Goal: Contribute content

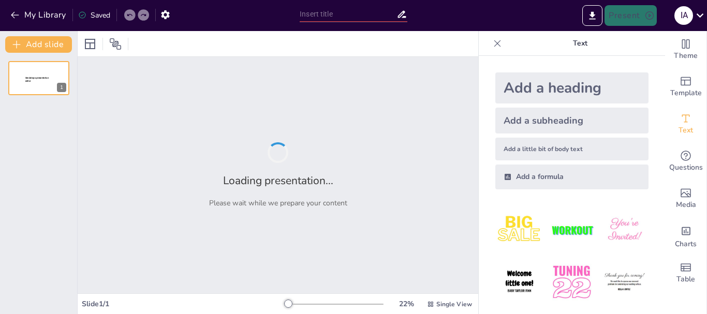
type input "Comparativa Histórica: Mi Vida, [GEOGRAPHIC_DATA] y el Mundo"
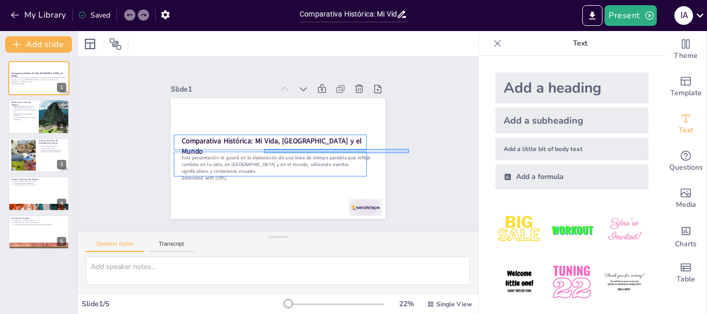
drag, startPoint x: 409, startPoint y: 153, endPoint x: 264, endPoint y: 149, distance: 145.0
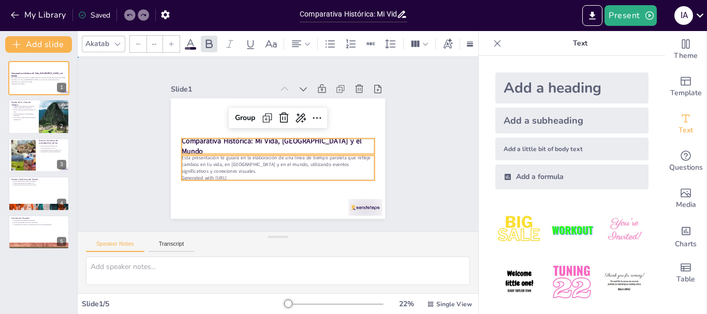
click at [434, 126] on div "Slide 1 Comparativa Histórica: Mi Vida, [GEOGRAPHIC_DATA] y el Mundo Esta prese…" at bounding box center [277, 143] width 417 height 215
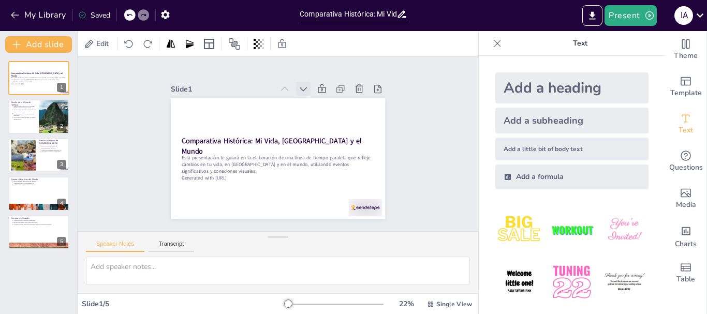
click at [279, 87] on icon at bounding box center [272, 84] width 14 height 14
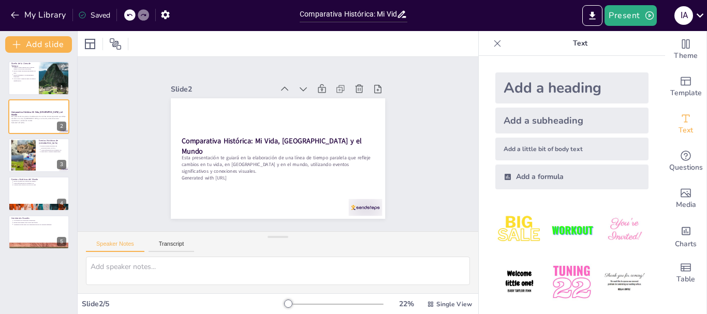
click at [332, 138] on icon at bounding box center [338, 144] width 13 height 13
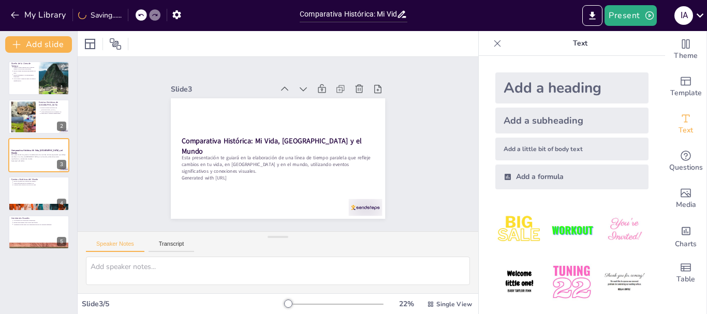
click at [243, 182] on icon at bounding box center [236, 188] width 13 height 13
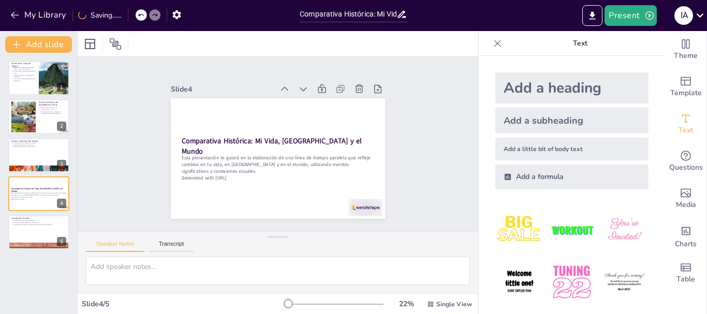
click at [303, 87] on icon at bounding box center [308, 91] width 11 height 11
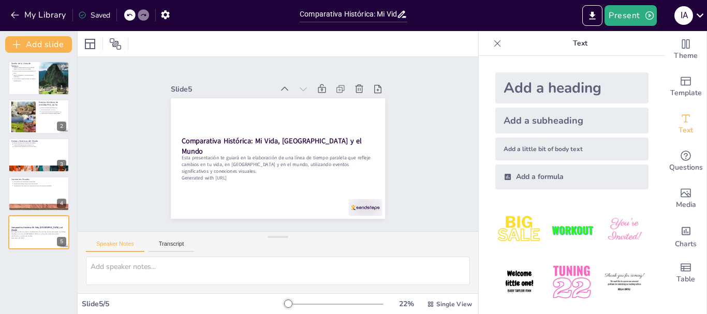
click at [253, 190] on icon at bounding box center [246, 195] width 11 height 11
click at [287, 190] on icon at bounding box center [293, 196] width 13 height 13
click at [0, 0] on icon at bounding box center [0, 0] width 0 height 0
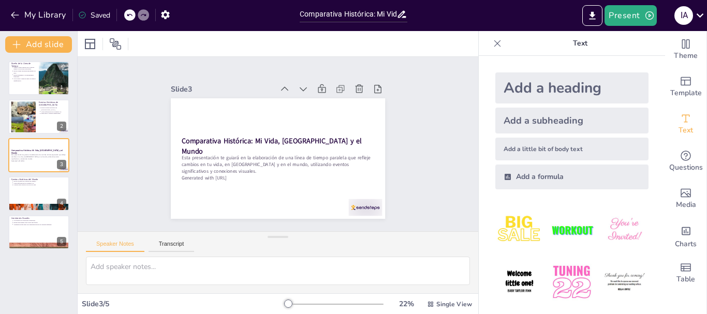
click at [243, 173] on icon at bounding box center [236, 180] width 14 height 14
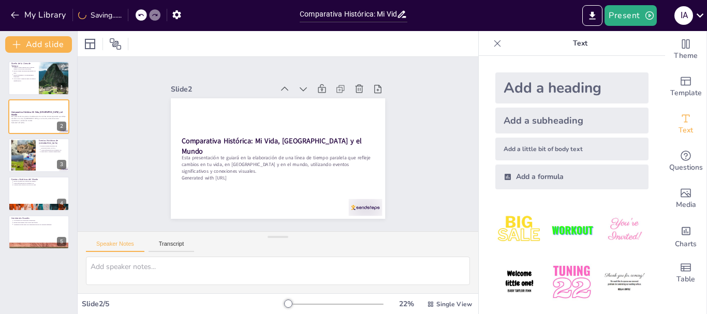
click at [302, 182] on icon at bounding box center [309, 189] width 14 height 14
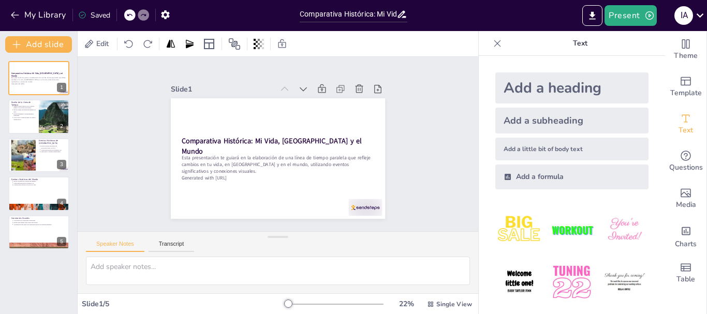
click at [324, 121] on icon at bounding box center [330, 127] width 13 height 13
click at [274, 83] on icon at bounding box center [267, 89] width 13 height 13
click at [43, 102] on button at bounding box center [45, 108] width 12 height 12
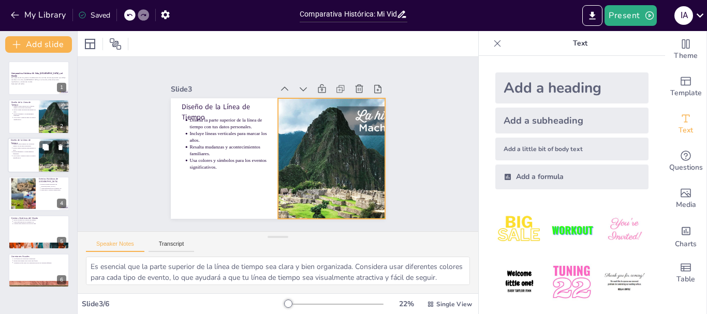
click at [41, 164] on div at bounding box center [54, 155] width 72 height 35
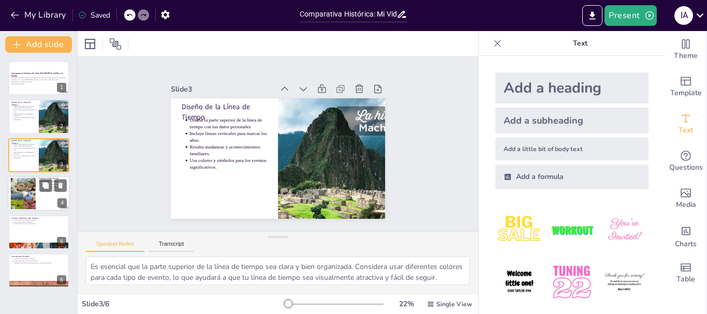
click at [39, 191] on div "Incluye eventos históricos de [GEOGRAPHIC_DATA]. Utiliza información de la pági…" at bounding box center [53, 187] width 28 height 9
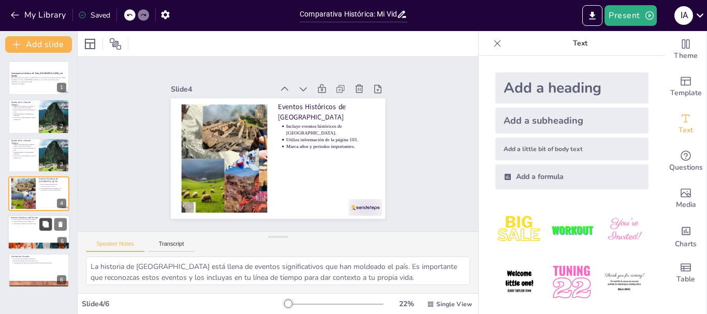
click at [40, 219] on button at bounding box center [45, 224] width 12 height 12
type textarea "Incluir eventos de la historia del mundo en tu línea de tiempo te permitirá ver…"
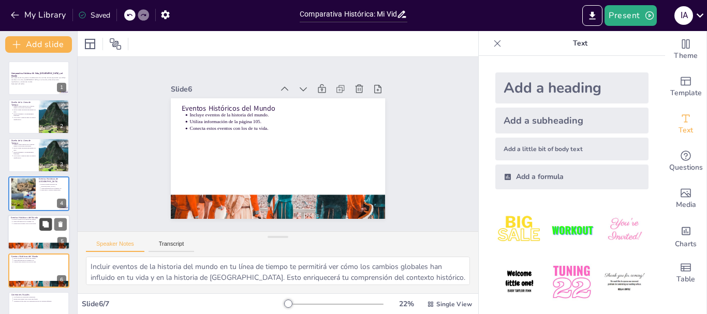
scroll to position [21, 0]
